Goal: Task Accomplishment & Management: Complete application form

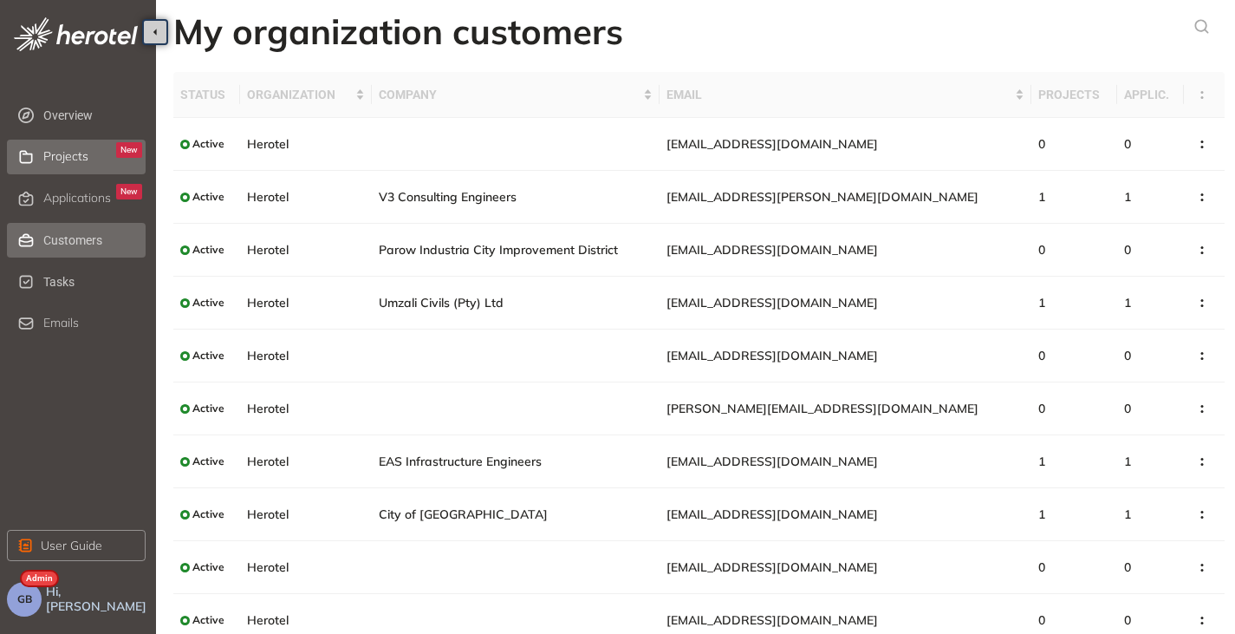
drag, startPoint x: 0, startPoint y: 0, endPoint x: 44, endPoint y: 160, distance: 166.3
click at [44, 160] on span "Projects" at bounding box center [65, 156] width 45 height 15
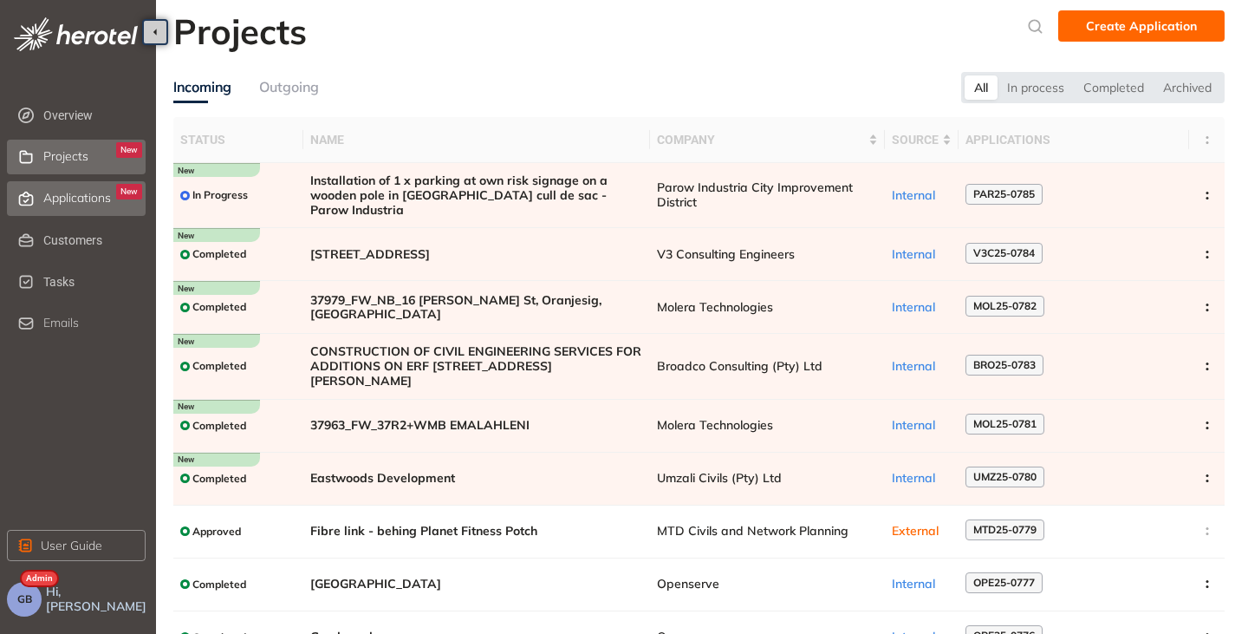
click at [107, 193] on span "Applications" at bounding box center [77, 198] width 68 height 15
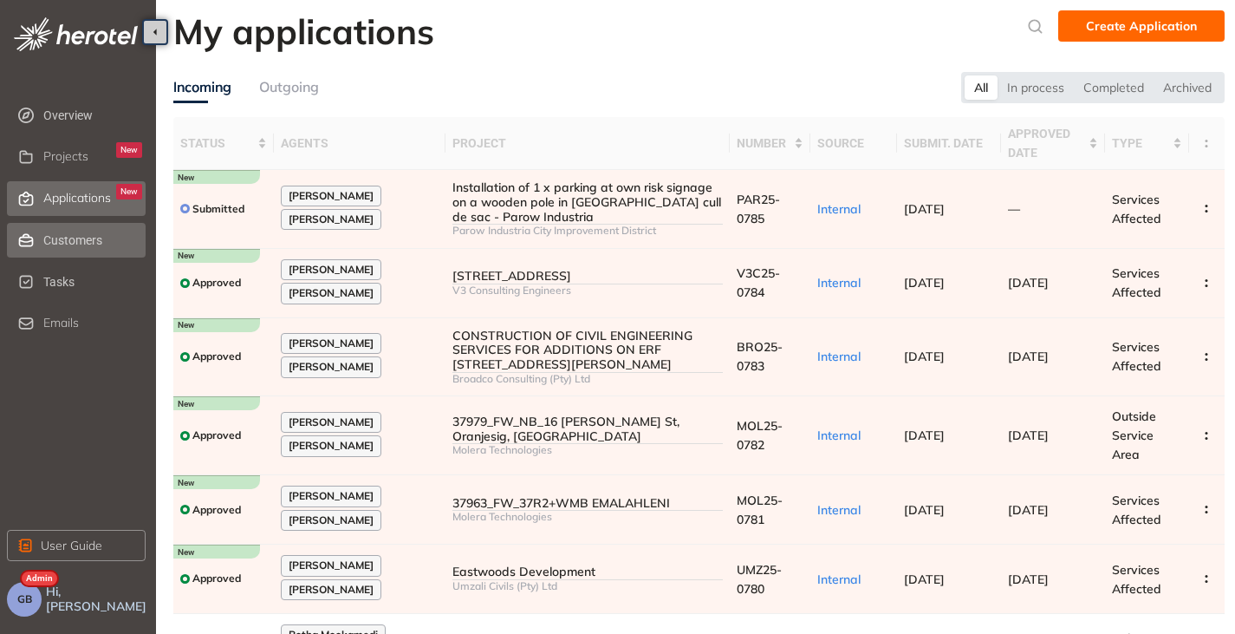
click at [81, 230] on span "Customers" at bounding box center [92, 240] width 99 height 35
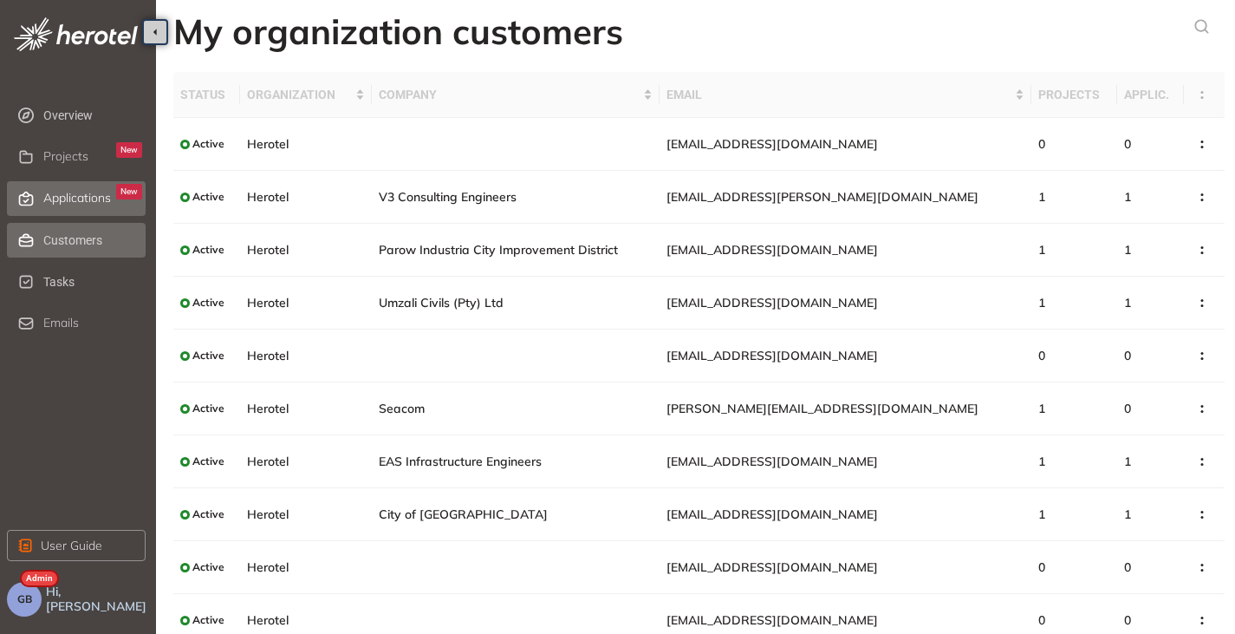
click at [71, 204] on span "Applications" at bounding box center [77, 198] width 68 height 15
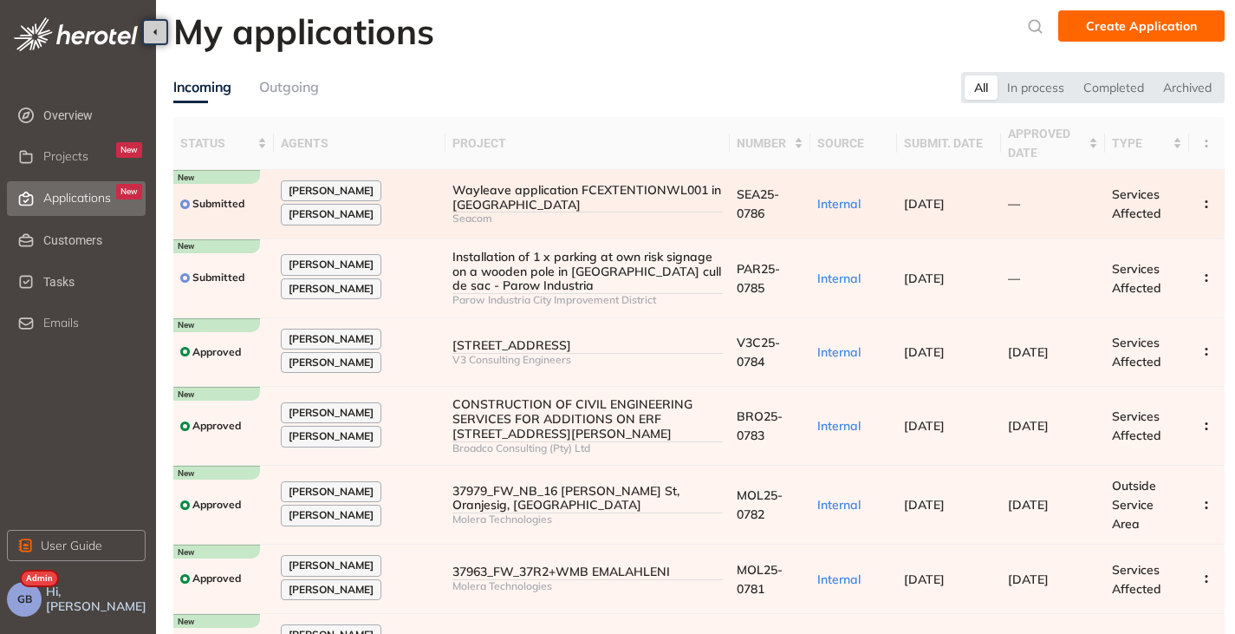
click at [655, 206] on div "Wayleave application FCEXTENTIONWL001 in [GEOGRAPHIC_DATA]" at bounding box center [587, 197] width 270 height 29
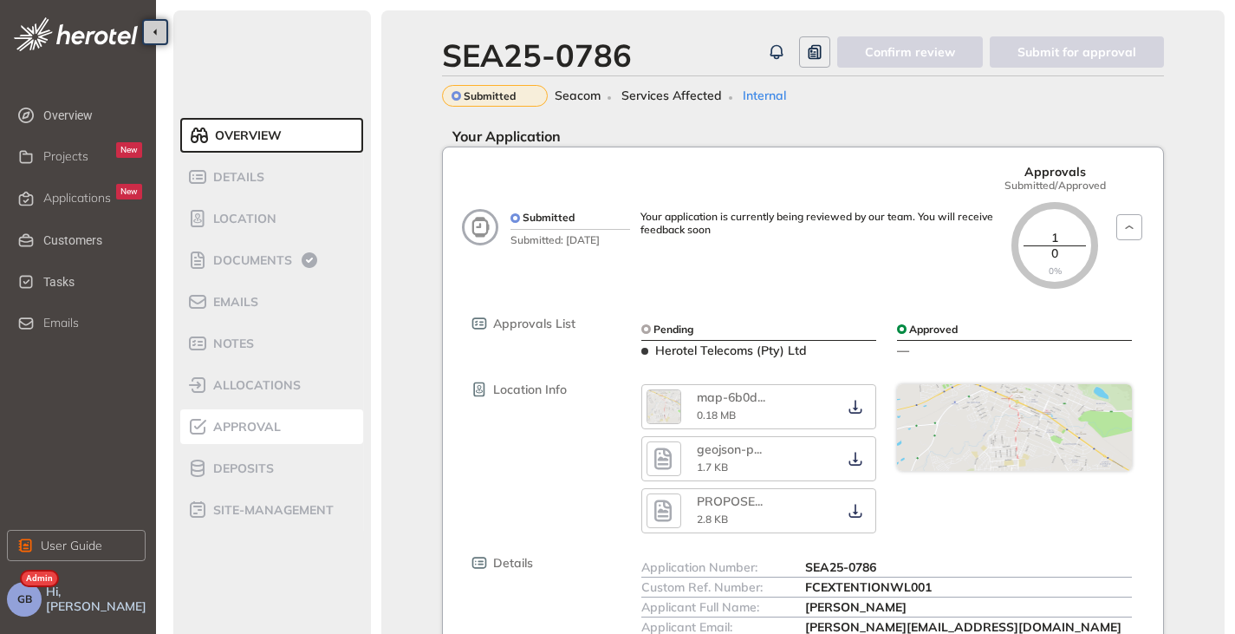
click at [244, 424] on span "Approval" at bounding box center [244, 427] width 73 height 15
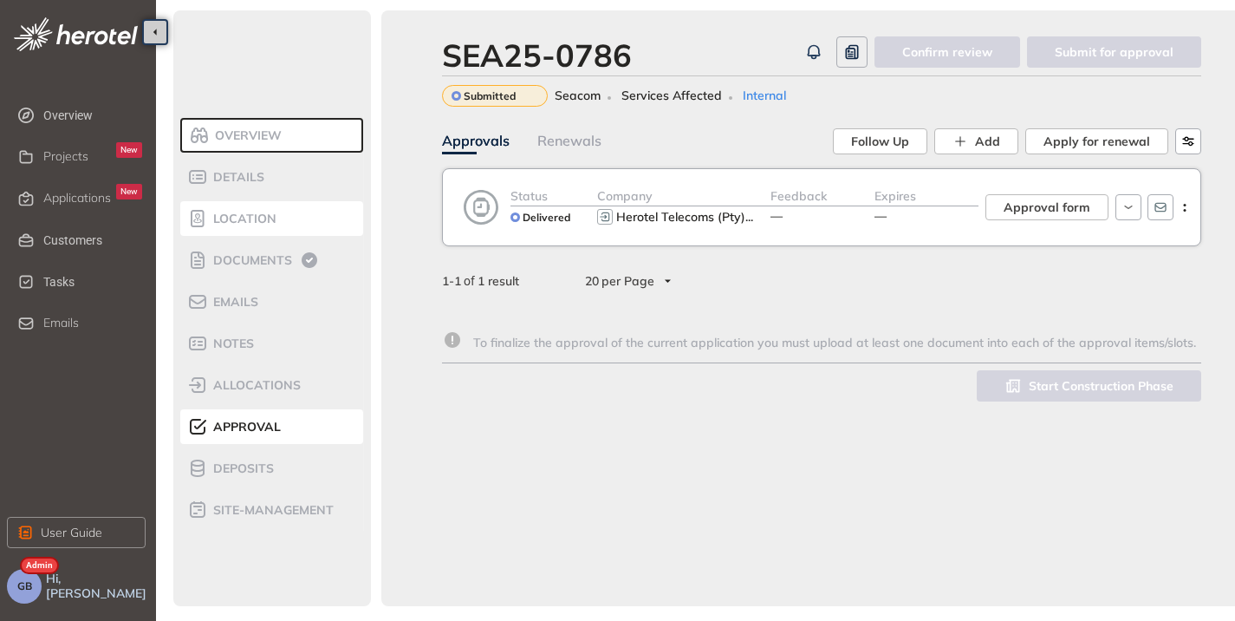
click at [233, 213] on span "Location" at bounding box center [242, 219] width 68 height 15
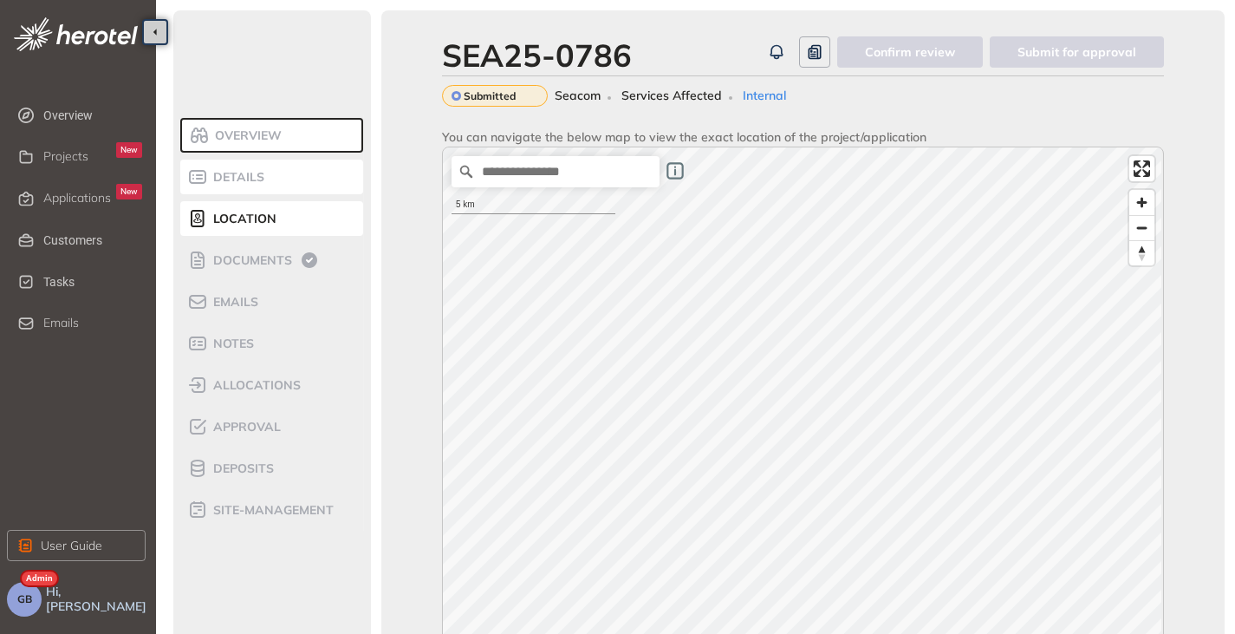
click at [247, 178] on span "Details" at bounding box center [236, 177] width 56 height 15
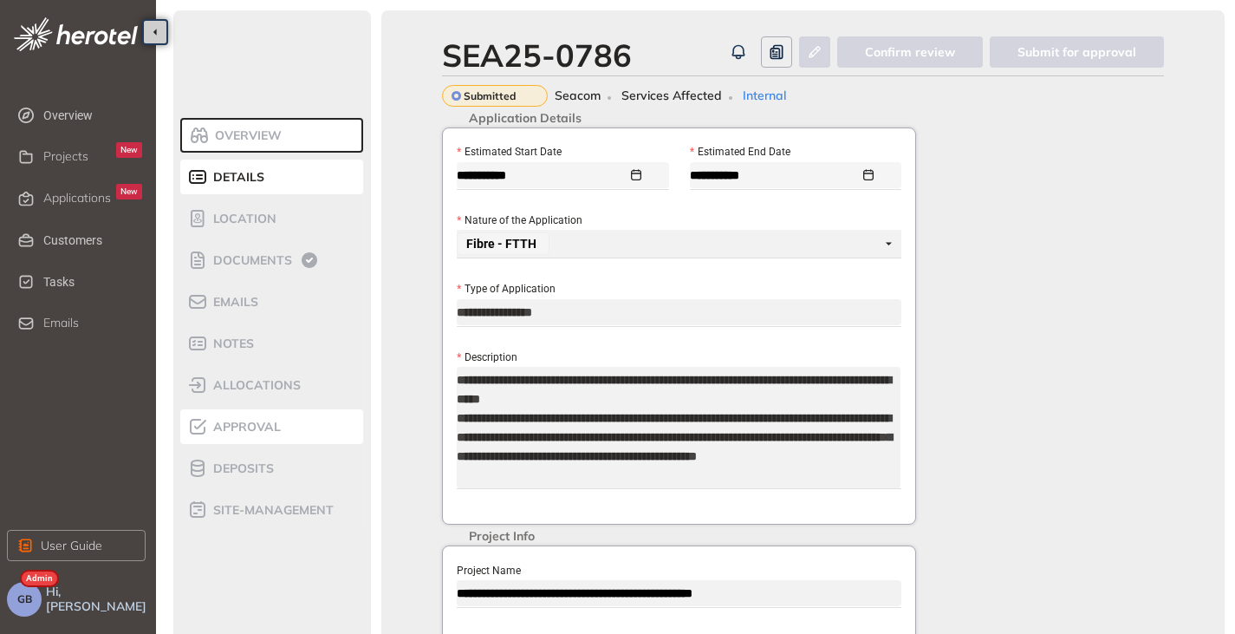
click at [224, 426] on span "Approval" at bounding box center [244, 427] width 73 height 15
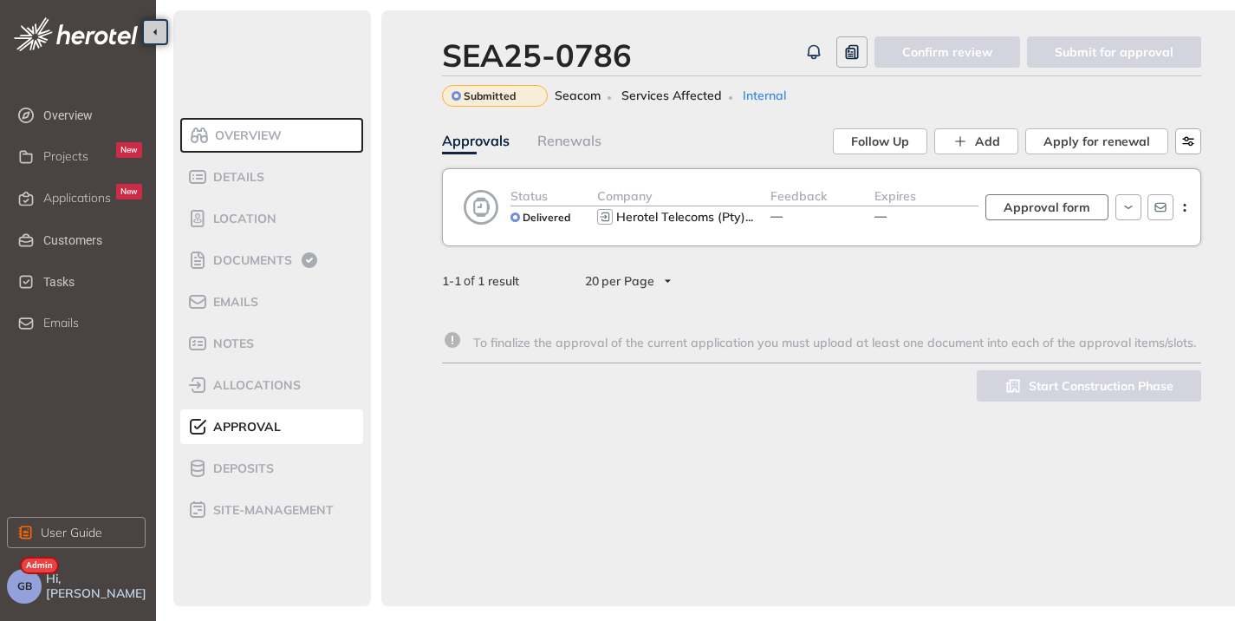
click at [1039, 202] on span "Approval form" at bounding box center [1047, 207] width 87 height 19
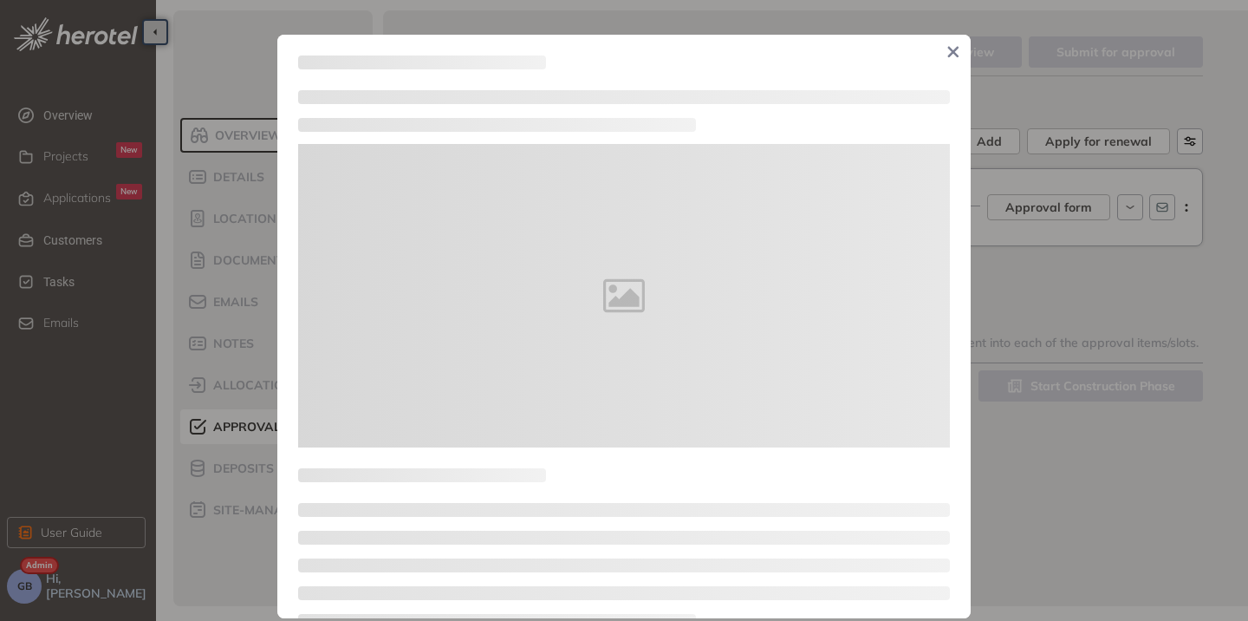
type textarea "**********"
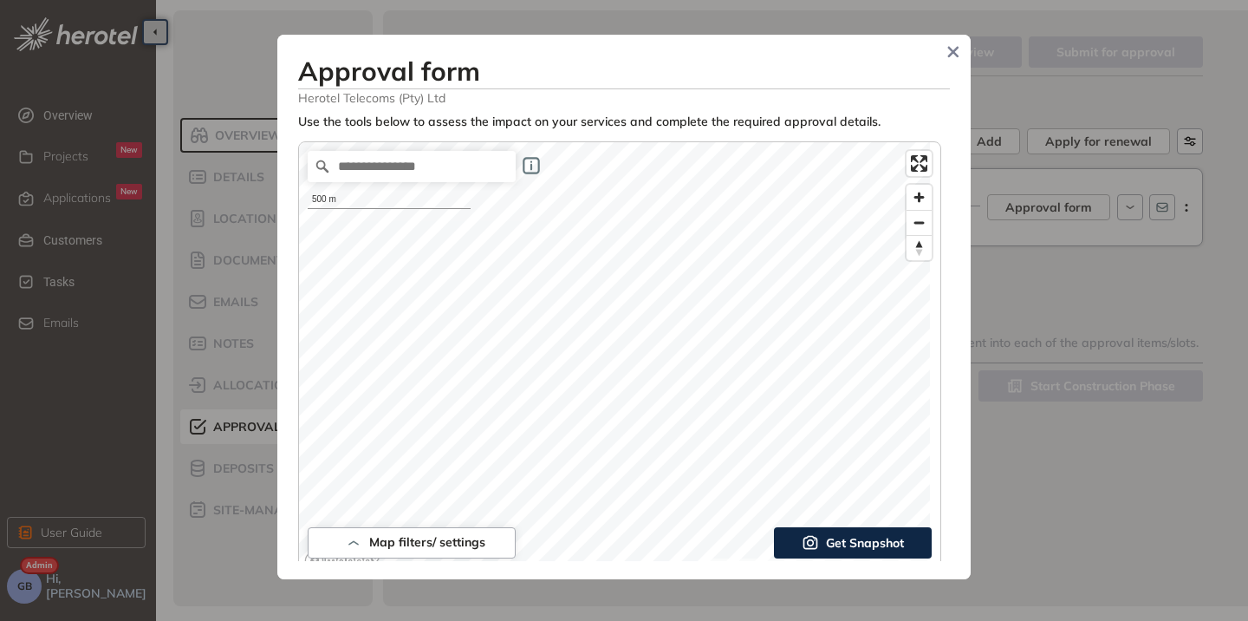
drag, startPoint x: 959, startPoint y: 54, endPoint x: 938, endPoint y: 59, distance: 21.4
click at [958, 52] on icon "Close" at bounding box center [953, 52] width 12 height 12
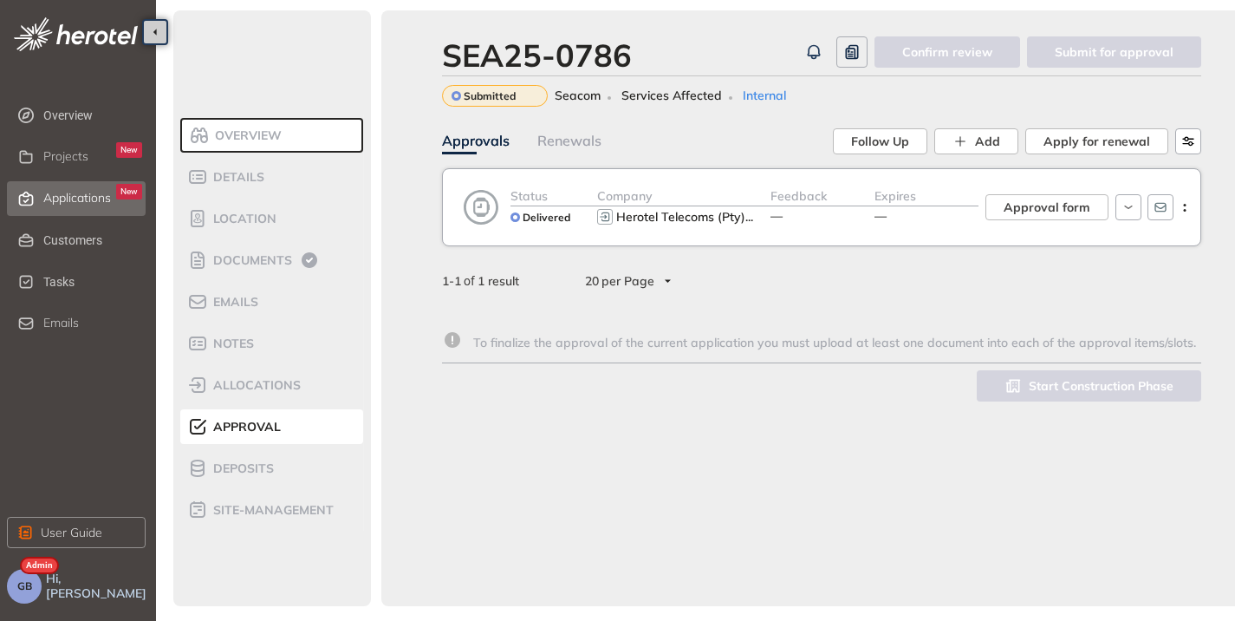
click at [94, 201] on span "Applications" at bounding box center [77, 198] width 68 height 15
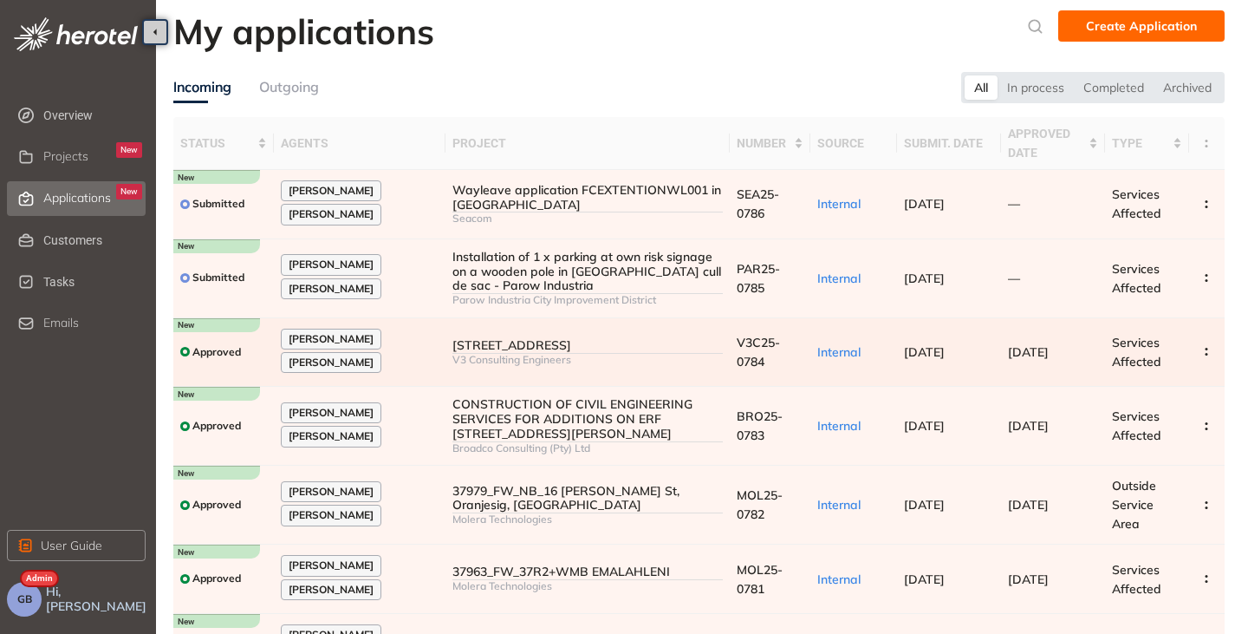
scroll to position [173, 0]
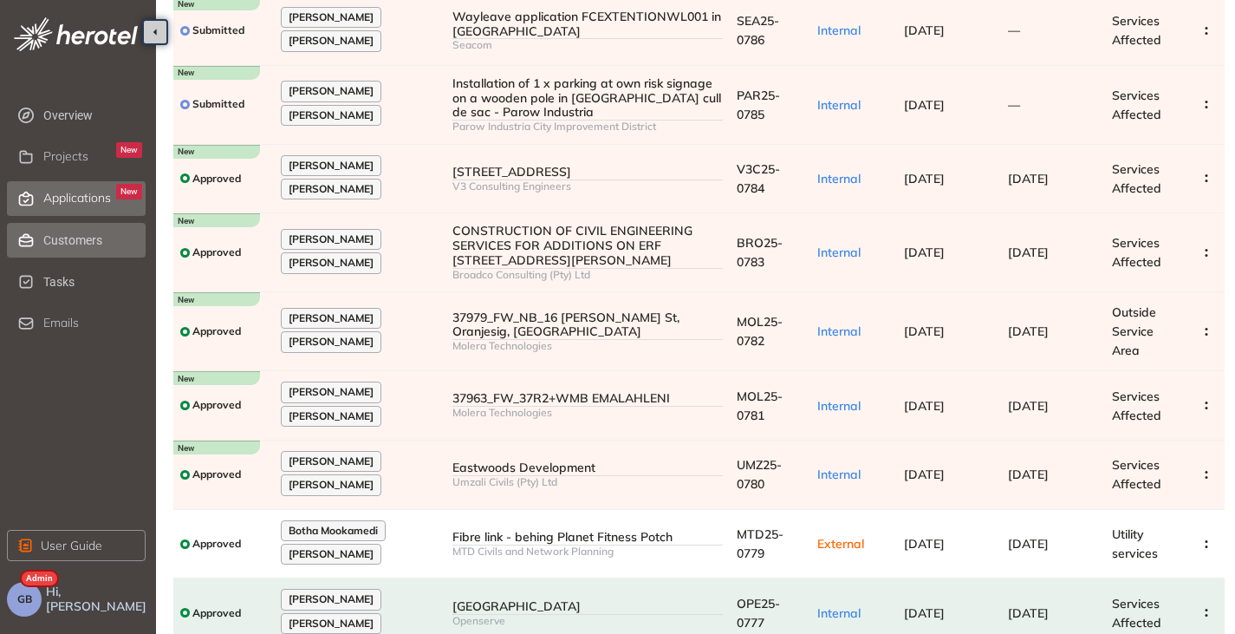
click at [82, 238] on span "Customers" at bounding box center [92, 240] width 99 height 35
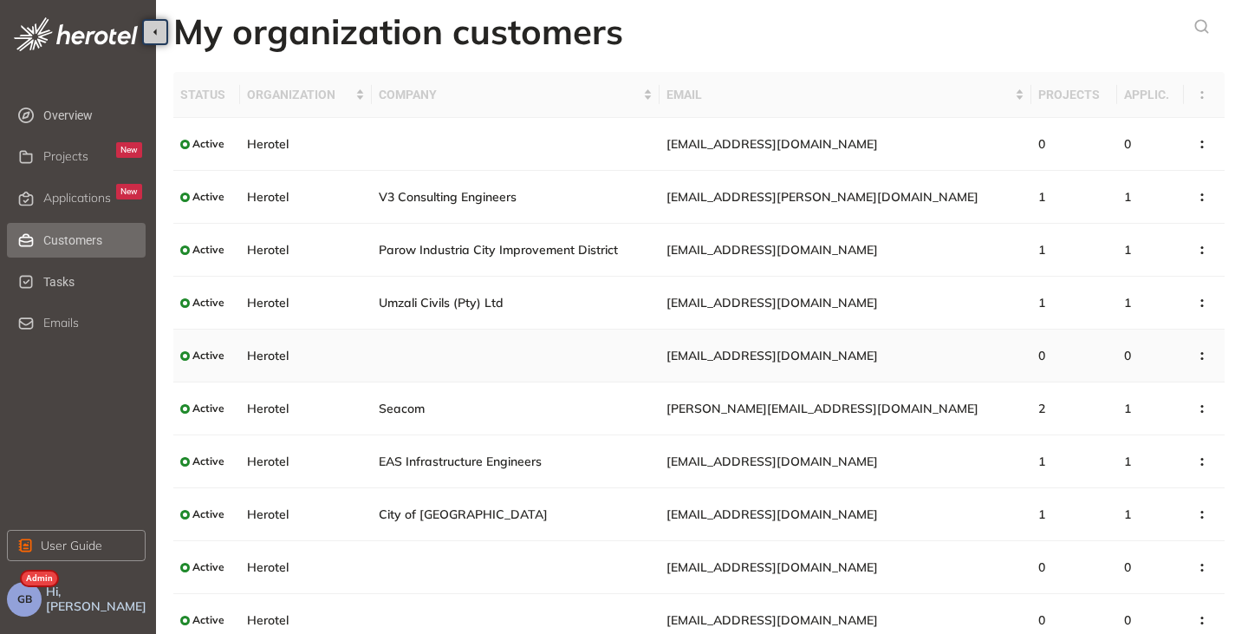
scroll to position [62, 0]
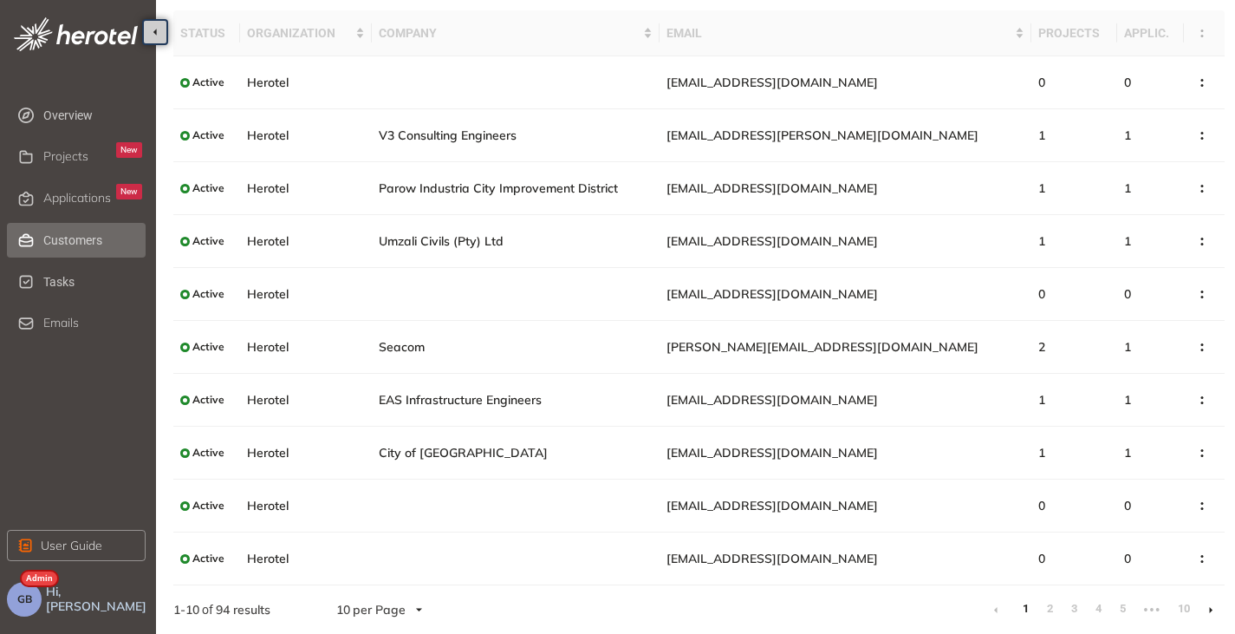
click at [1209, 607] on icon at bounding box center [1211, 610] width 4 height 8
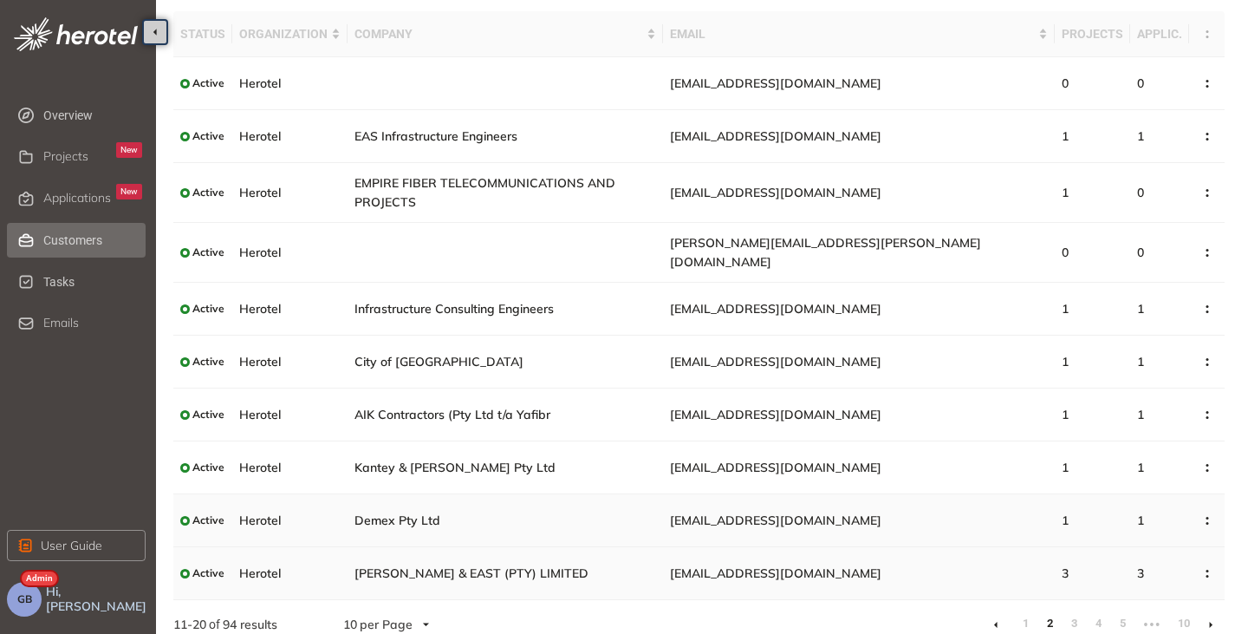
scroll to position [62, 0]
click at [986, 609] on li at bounding box center [996, 623] width 28 height 28
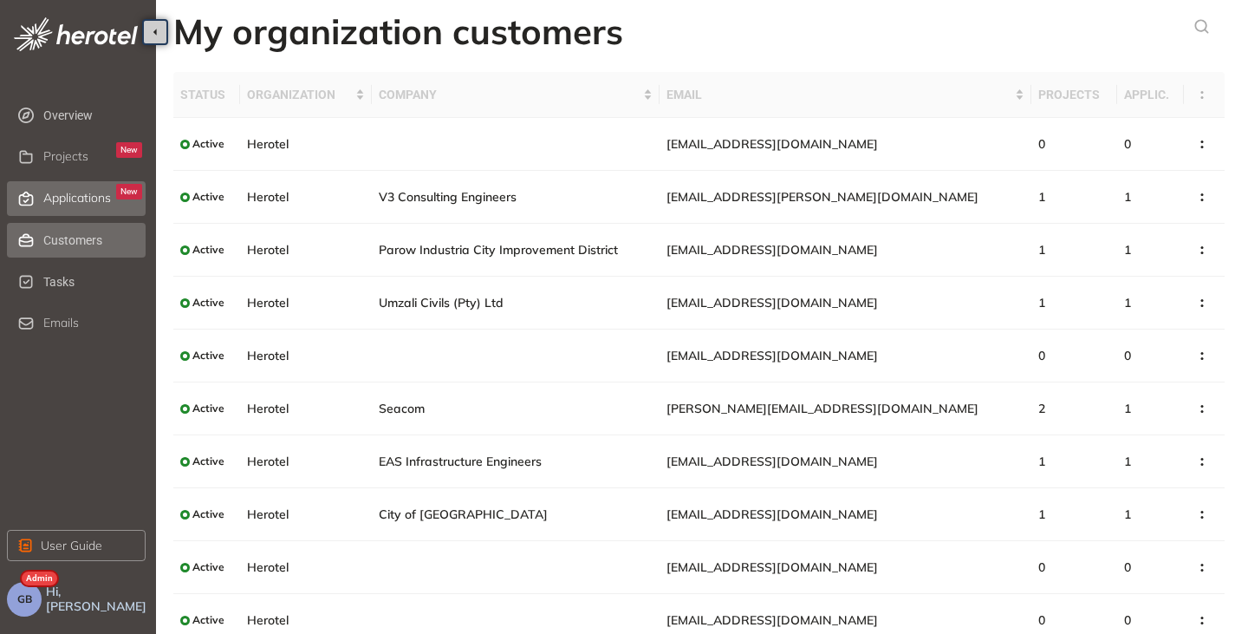
click at [75, 193] on span "Applications" at bounding box center [77, 198] width 68 height 15
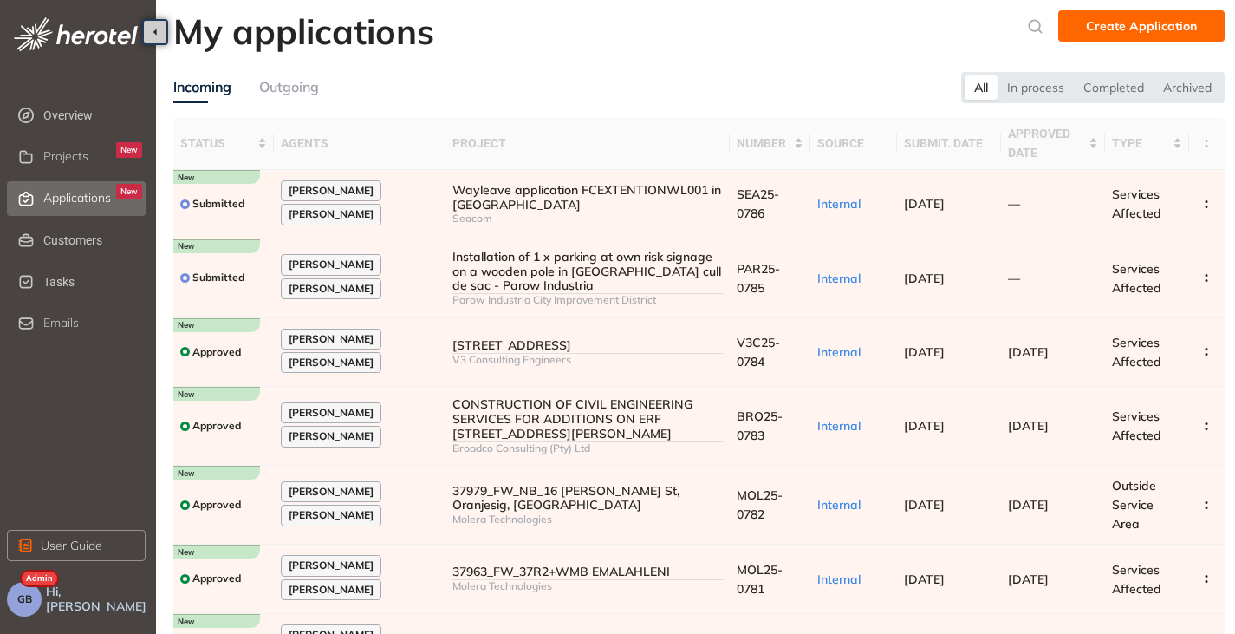
click at [21, 595] on span "GB" at bounding box center [24, 599] width 15 height 12
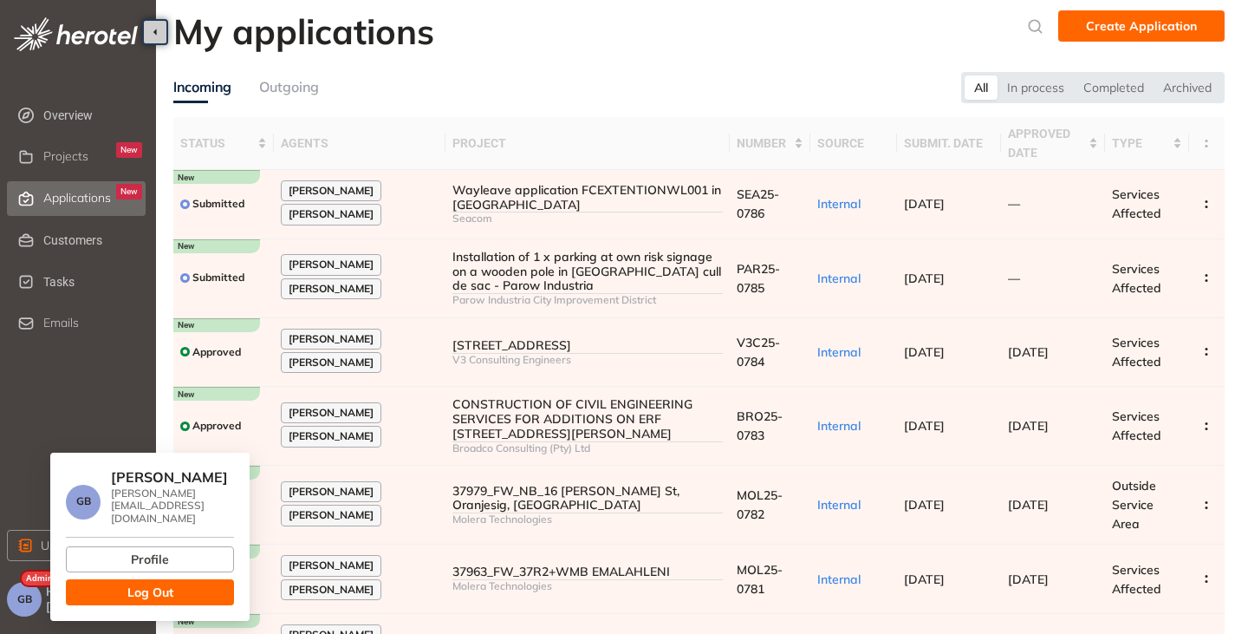
click at [107, 582] on button "Log Out" at bounding box center [150, 592] width 168 height 26
